Goal: Information Seeking & Learning: Learn about a topic

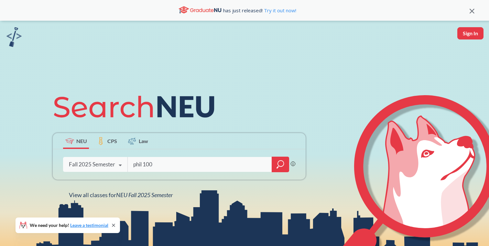
type input "phil 1000"
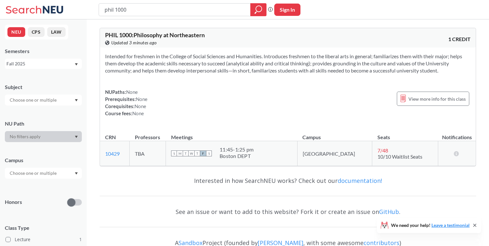
click at [298, 148] on td "S M T W T F S 11:45 - 1:25 pm Boston DEPT" at bounding box center [232, 153] width 132 height 25
drag, startPoint x: 142, startPoint y: 150, endPoint x: 149, endPoint y: 150, distance: 6.1
click at [148, 150] on td "TBA" at bounding box center [148, 153] width 36 height 25
click at [248, 145] on td "S M T W T F S 11:45 - 1:25 pm Boston DEPT" at bounding box center [232, 153] width 132 height 25
click at [431, 95] on span "View more info for this class" at bounding box center [437, 99] width 57 height 8
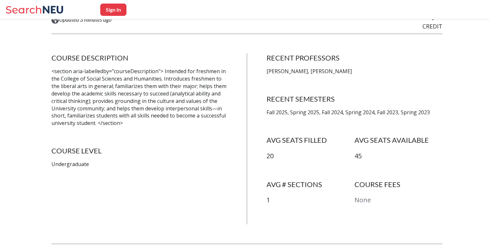
scroll to position [108, 0]
